Goal: Transaction & Acquisition: Obtain resource

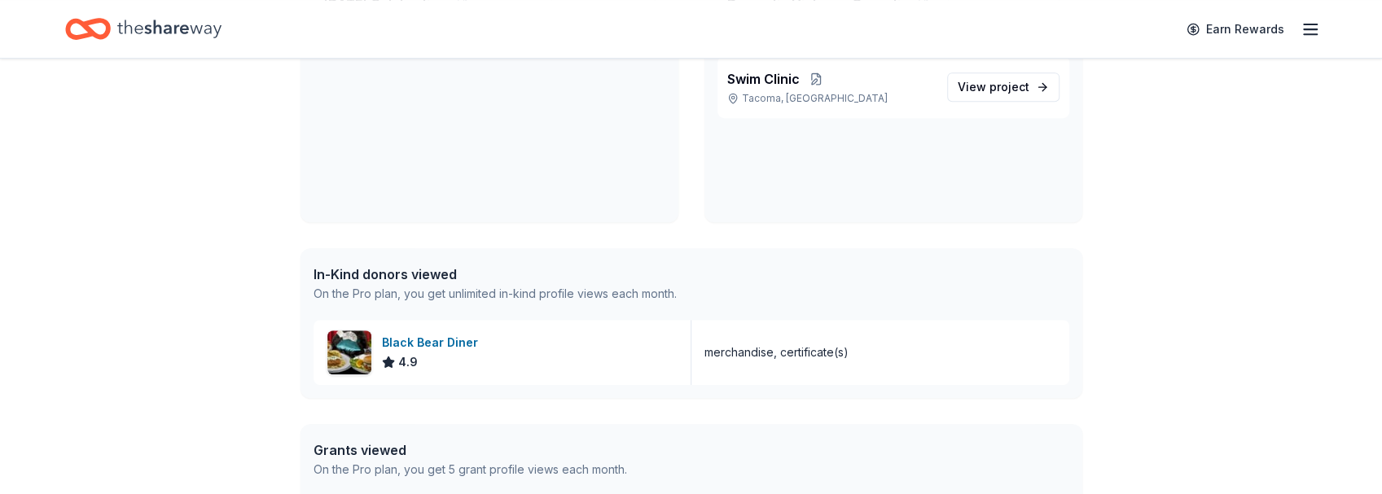
scroll to position [597, 0]
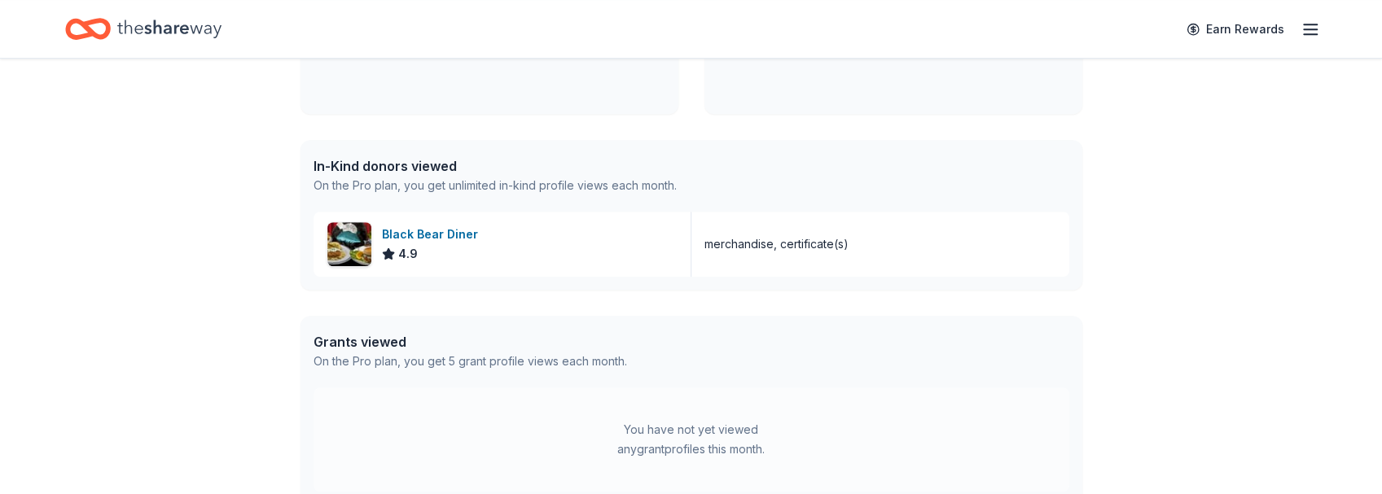
click at [426, 171] on div "In-Kind donors viewed" at bounding box center [495, 166] width 363 height 20
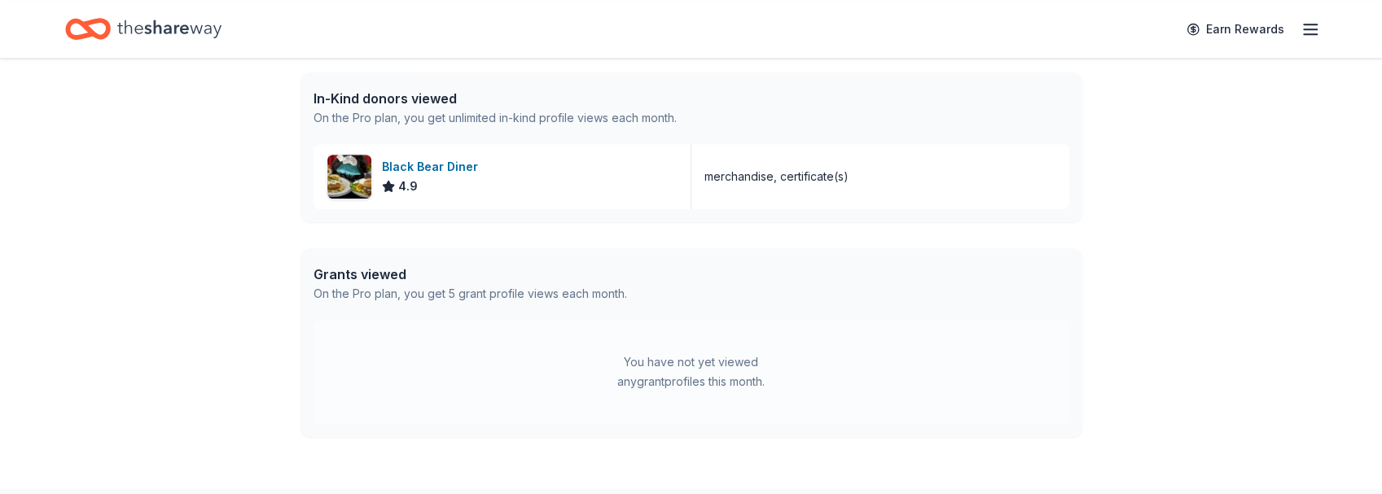
scroll to position [760, 0]
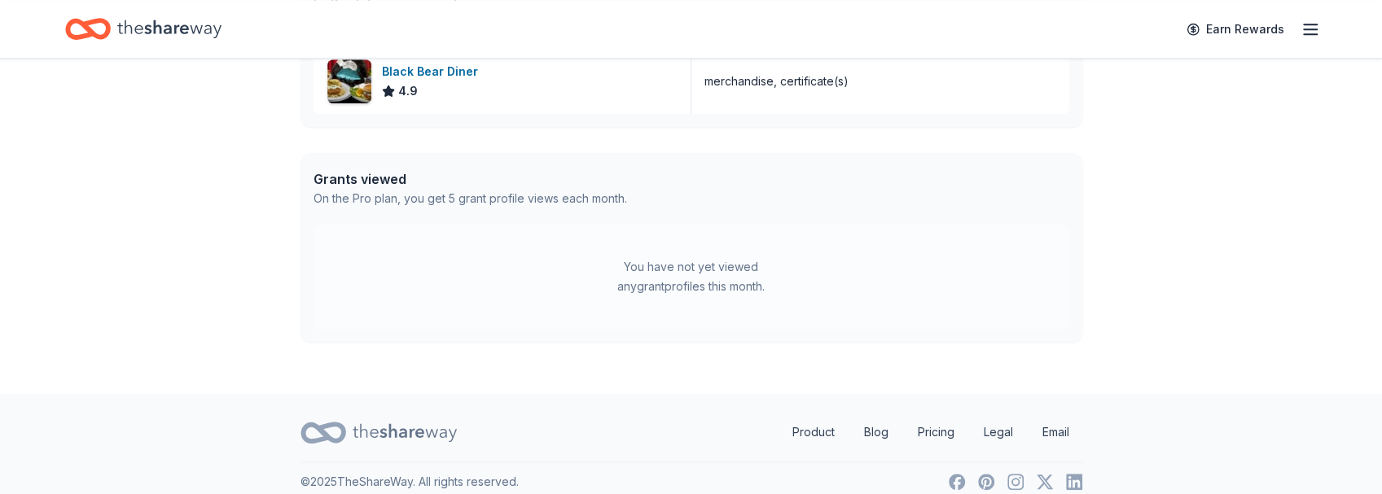
click at [509, 204] on div "On the Pro plan, you get 5 grant profile views each month." at bounding box center [471, 199] width 314 height 20
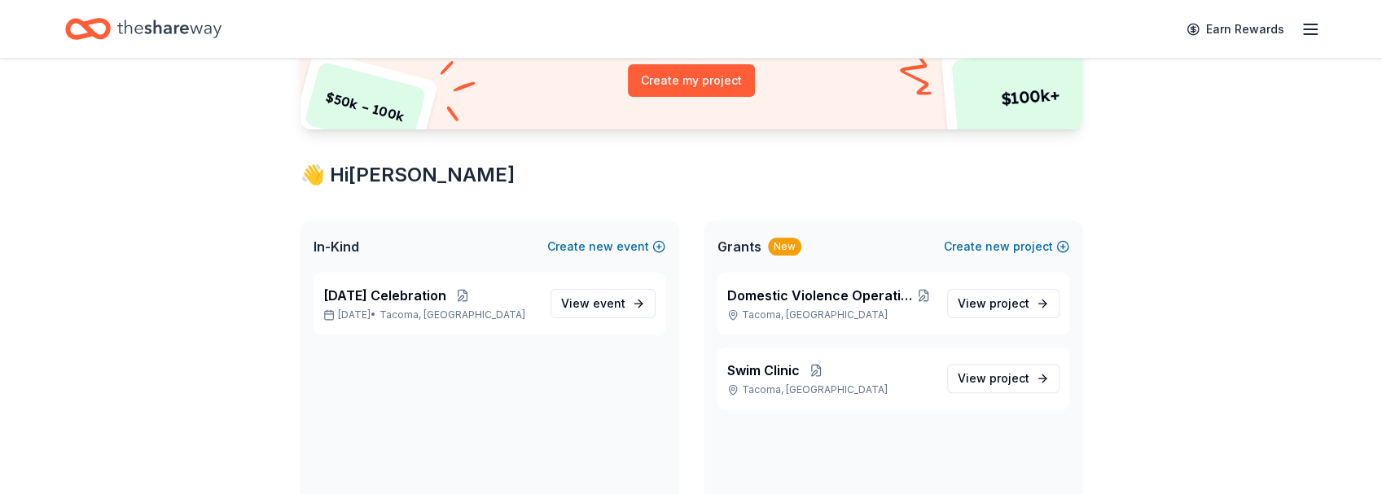
scroll to position [178, 0]
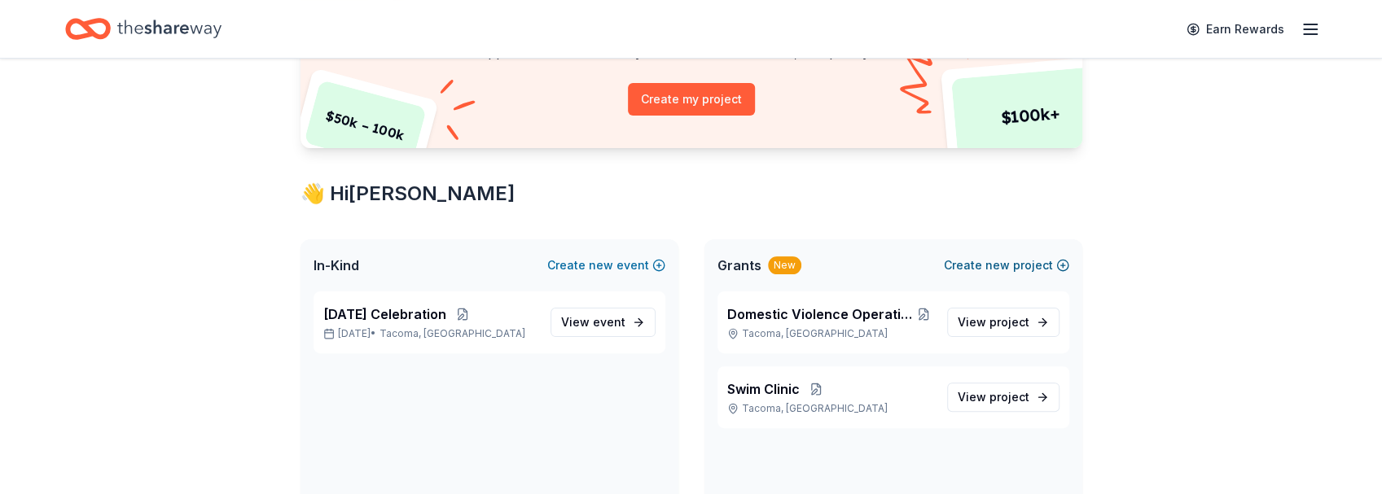
click at [1022, 260] on button "Create new project" at bounding box center [1006, 266] width 125 height 20
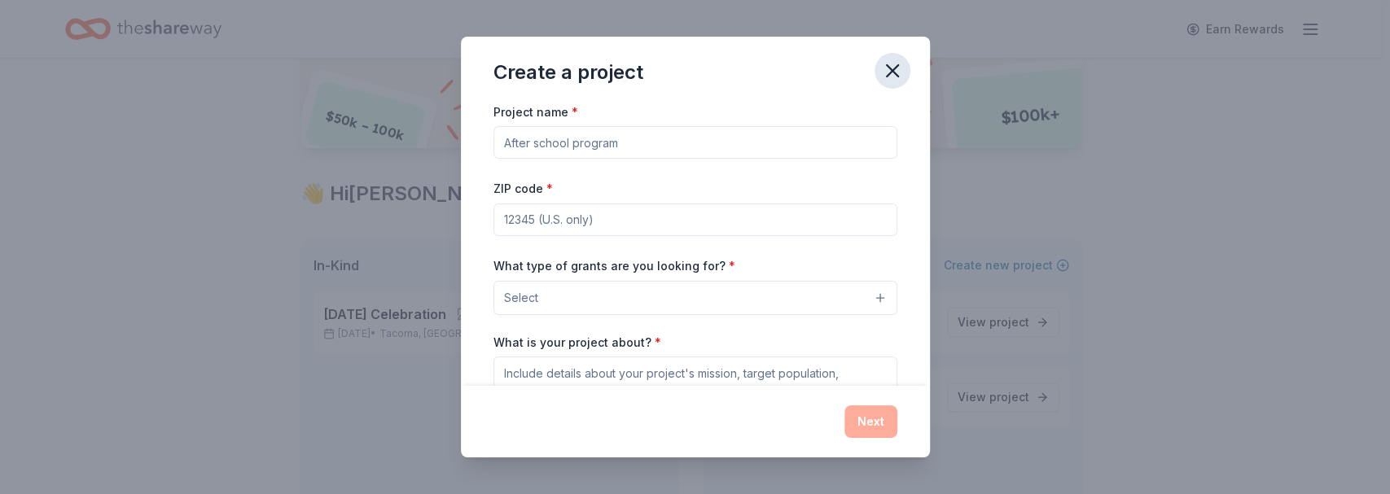
click at [891, 68] on icon "button" at bounding box center [892, 70] width 11 height 11
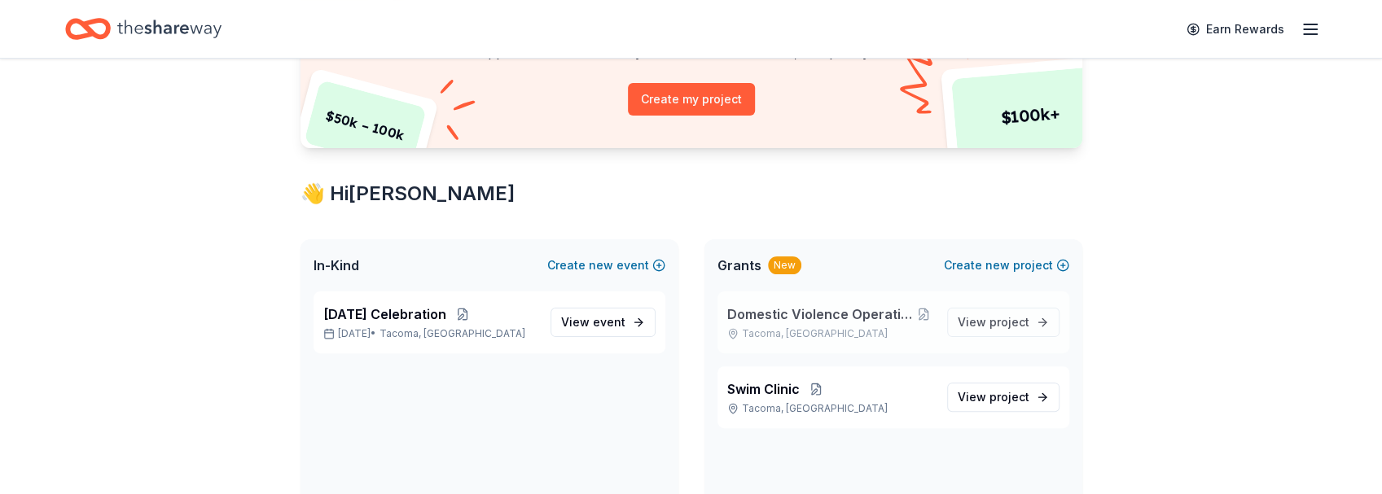
click at [784, 314] on span "Domestic Violence Operation Toiletry Delivery" at bounding box center [820, 315] width 187 height 20
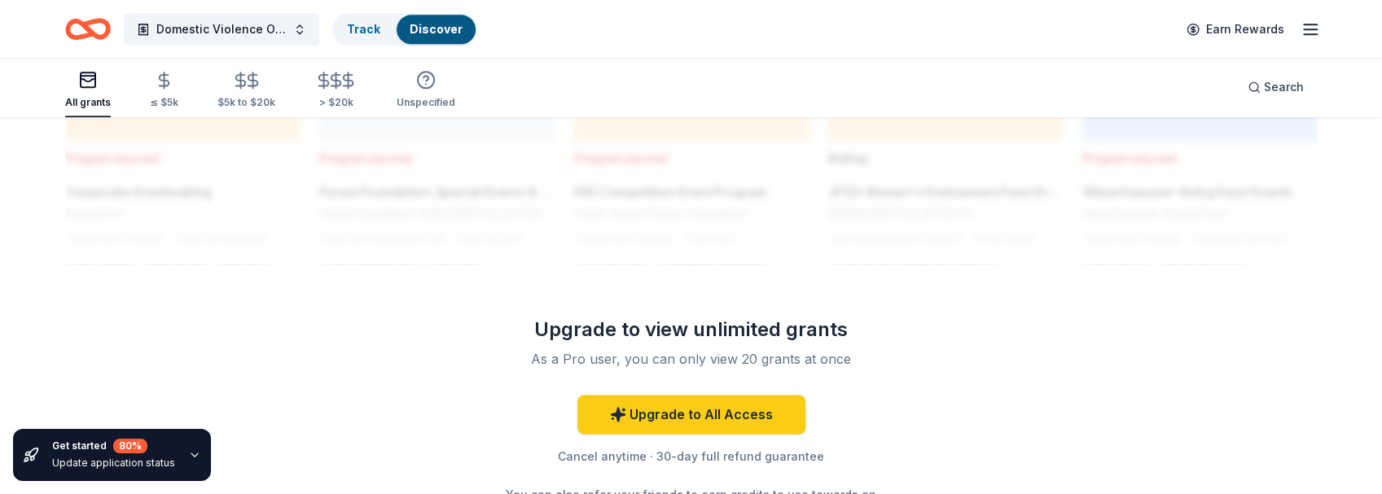
scroll to position [1356, 0]
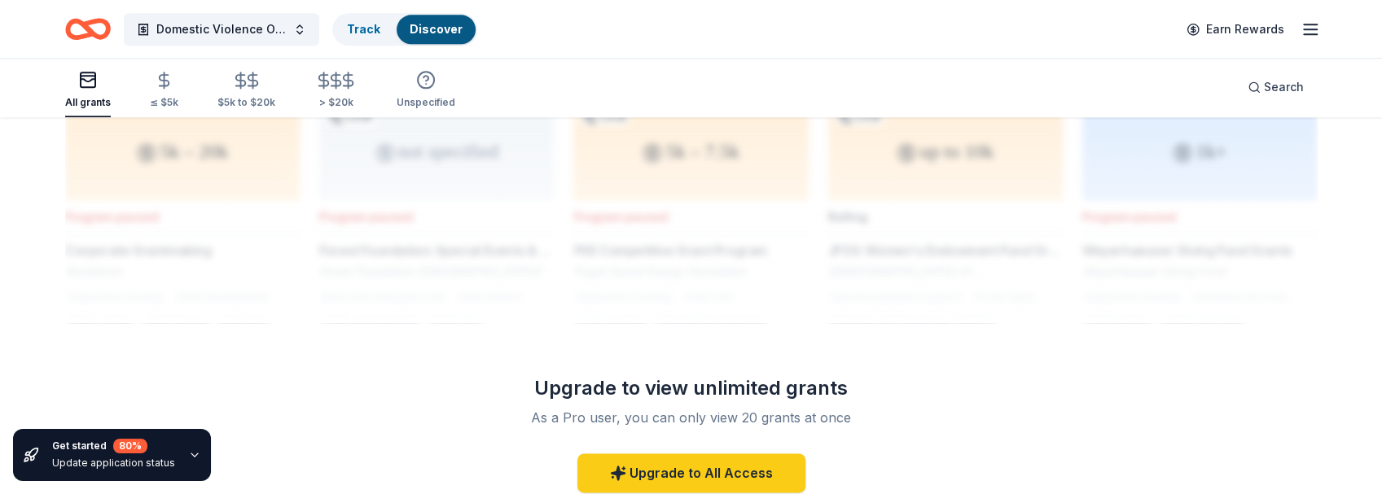
click at [95, 466] on div "Update application status" at bounding box center [113, 463] width 123 height 13
click at [191, 456] on icon "button" at bounding box center [194, 455] width 7 height 3
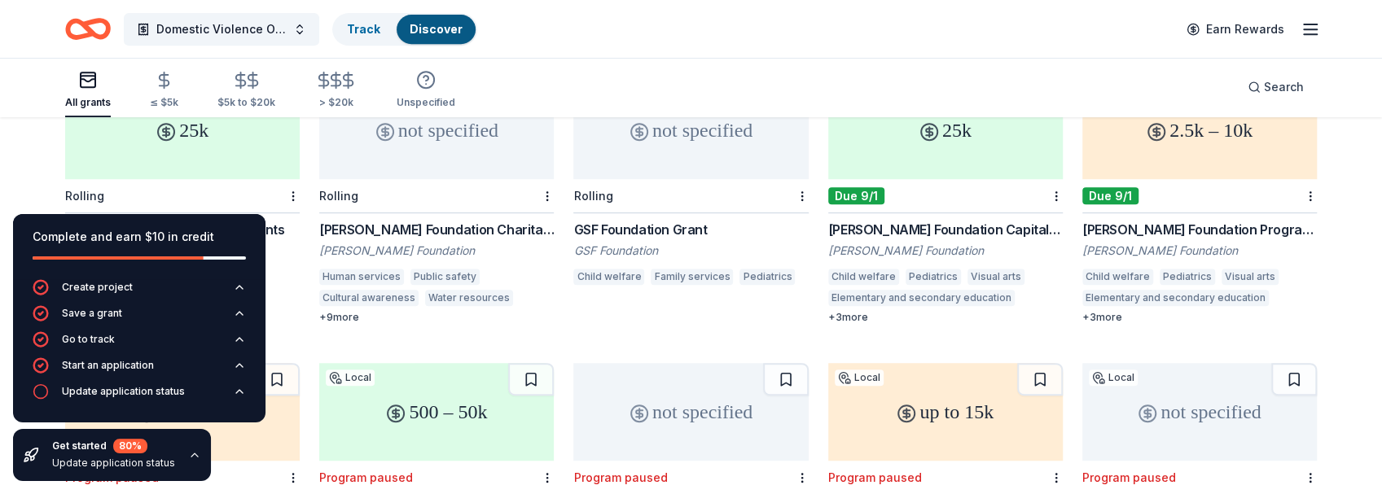
scroll to position [487, 0]
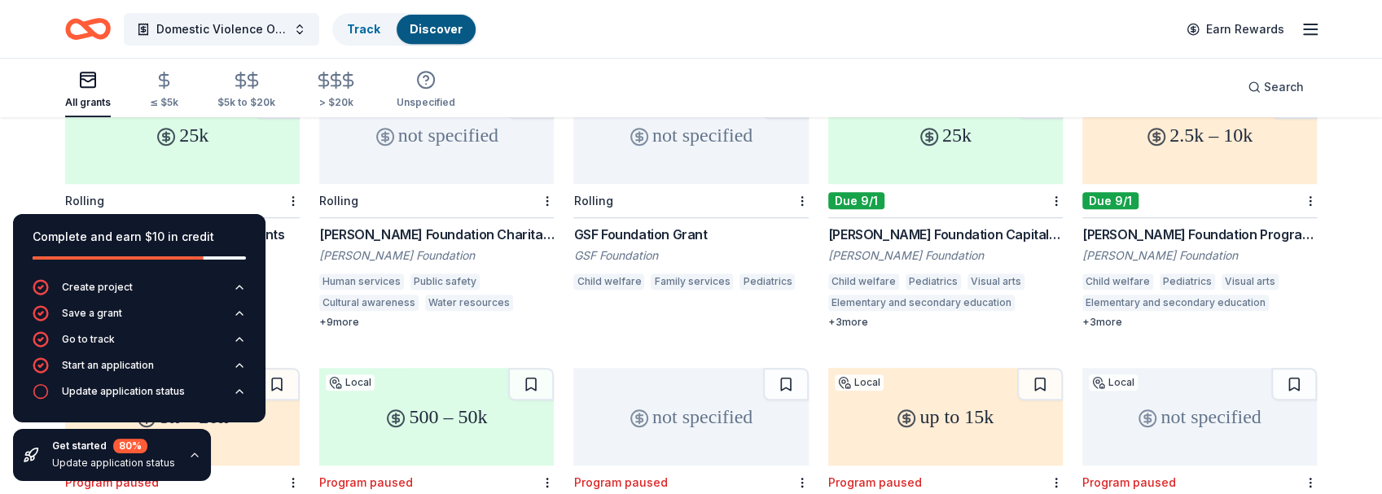
click at [370, 321] on div "up to 10k Local Rolling JFGS: Women's Endowment Fund Grants Jewish Federation o…" at bounding box center [691, 349] width 1252 height 1088
click at [265, 191] on div "Rolling" at bounding box center [182, 201] width 235 height 34
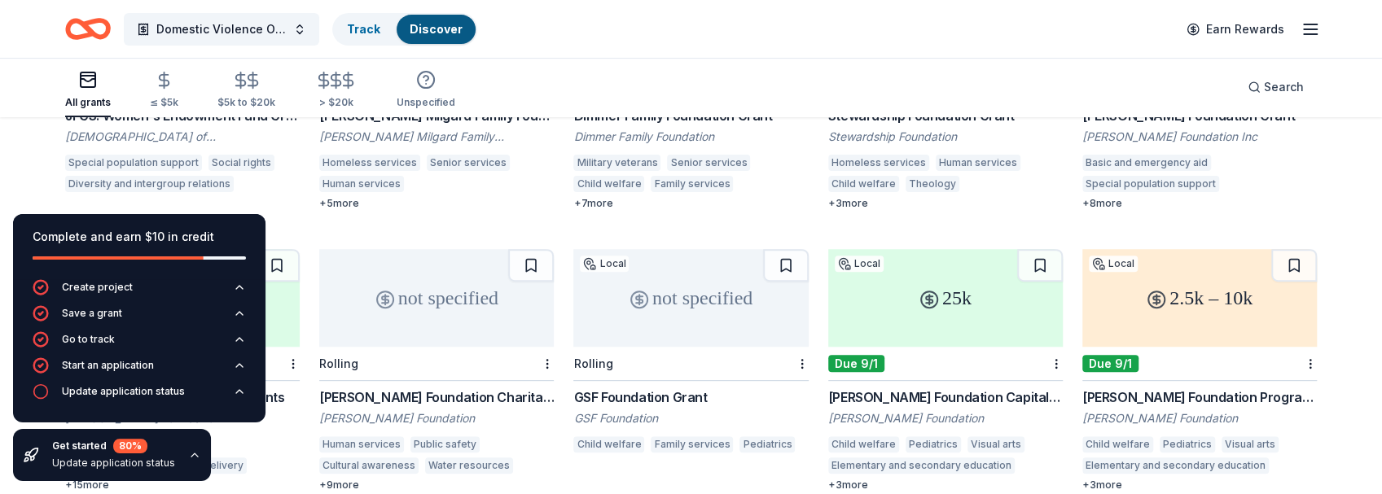
click at [995, 286] on div "25k" at bounding box center [945, 298] width 235 height 98
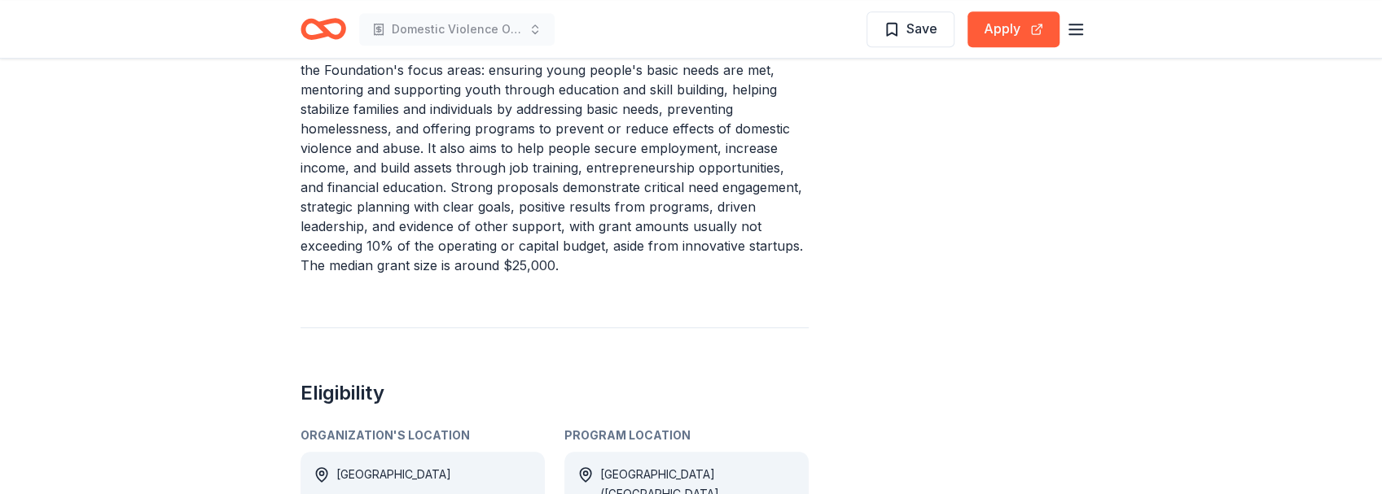
scroll to position [868, 0]
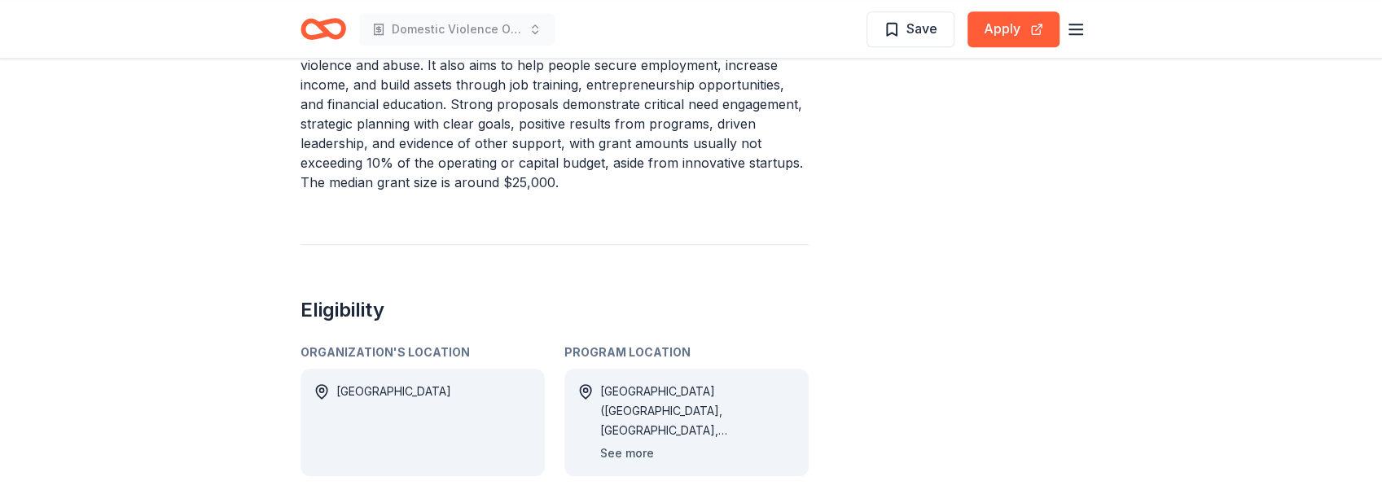
click at [624, 444] on button "See more" at bounding box center [627, 454] width 54 height 20
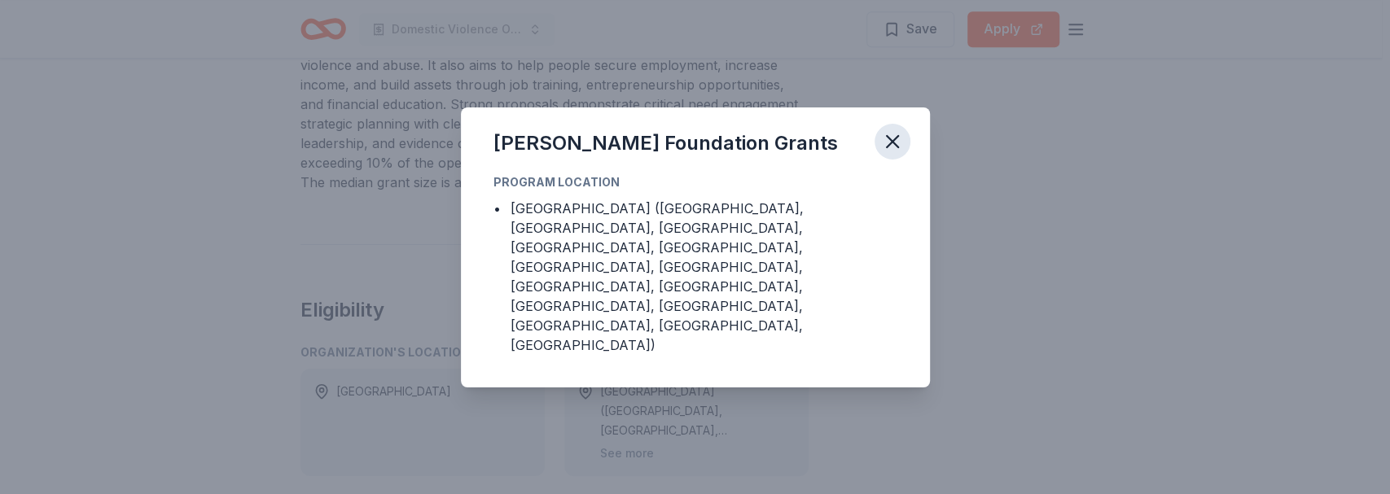
click at [896, 153] on icon "button" at bounding box center [892, 141] width 23 height 23
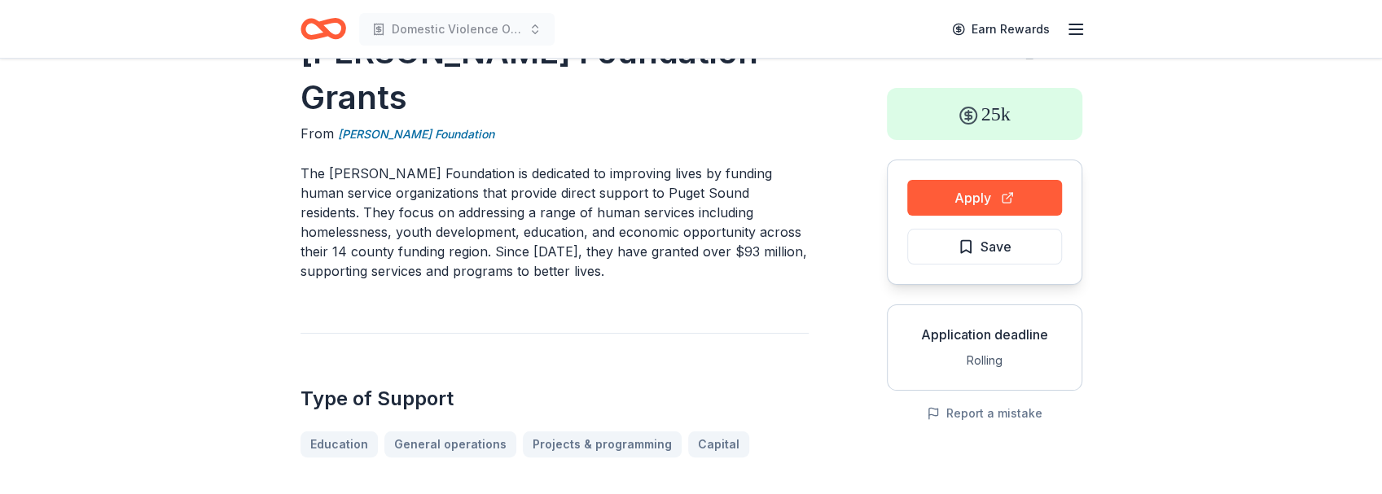
scroll to position [0, 0]
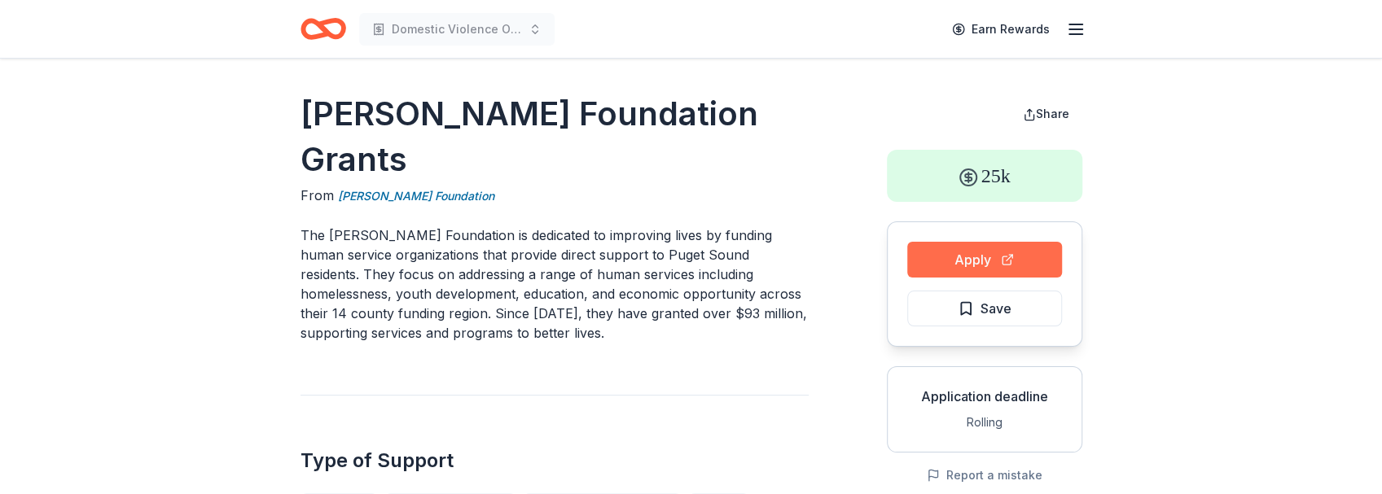
click at [989, 254] on button "Apply" at bounding box center [984, 260] width 155 height 36
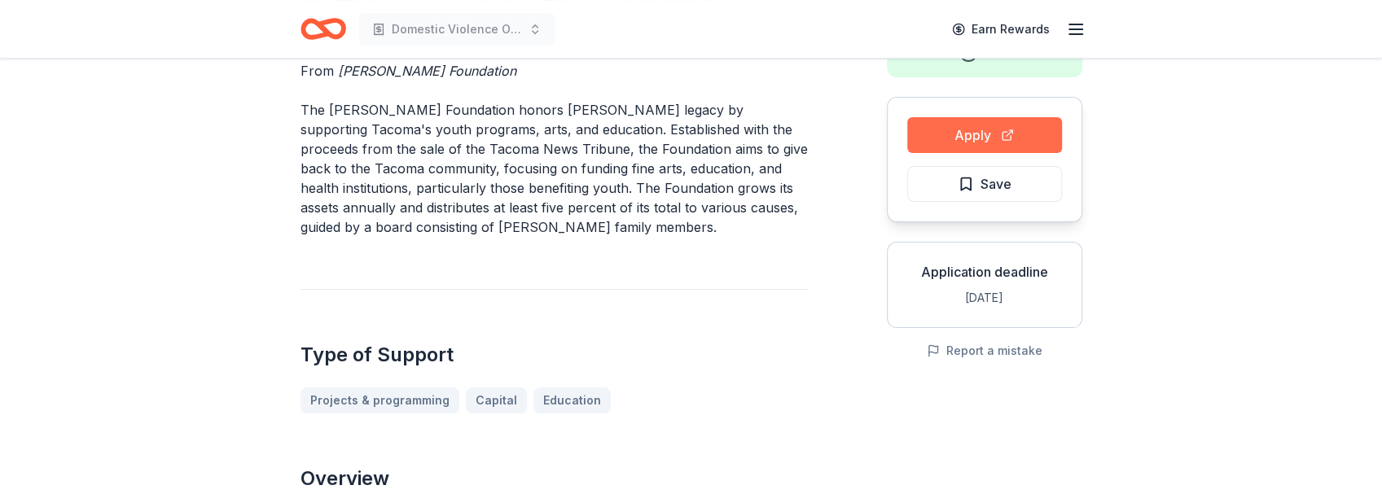
scroll to position [108, 0]
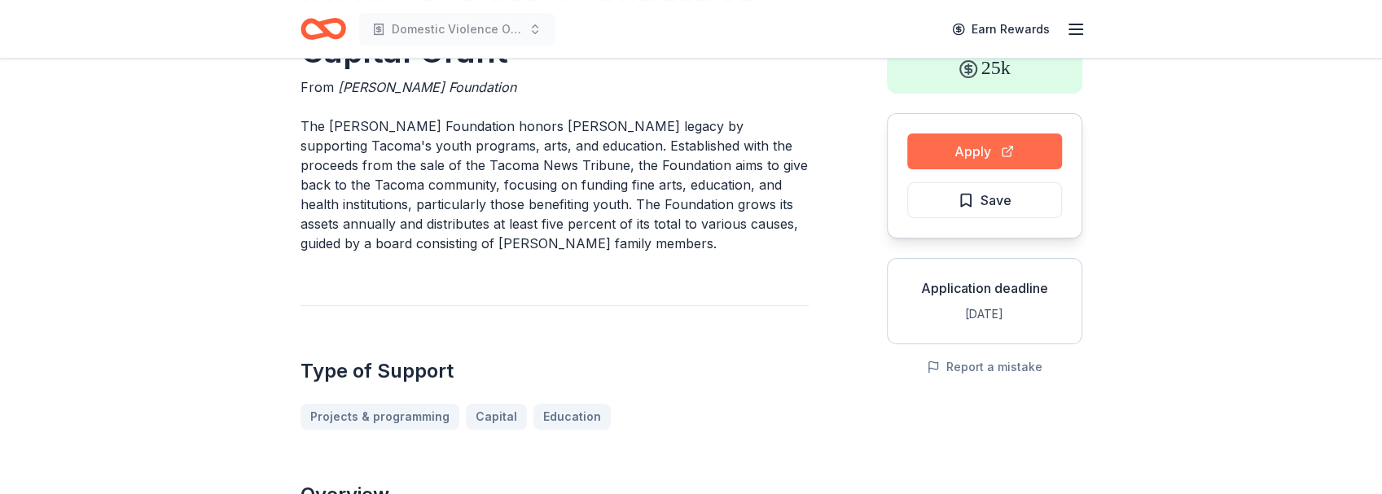
click at [995, 158] on button "Apply" at bounding box center [984, 152] width 155 height 36
